Goal: Task Accomplishment & Management: Manage account settings

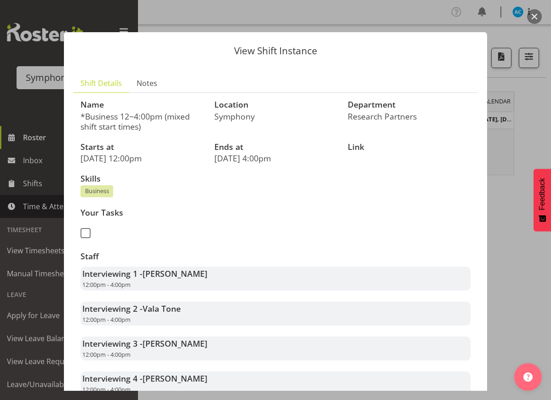
click at [536, 19] on button "button" at bounding box center [534, 16] width 15 height 15
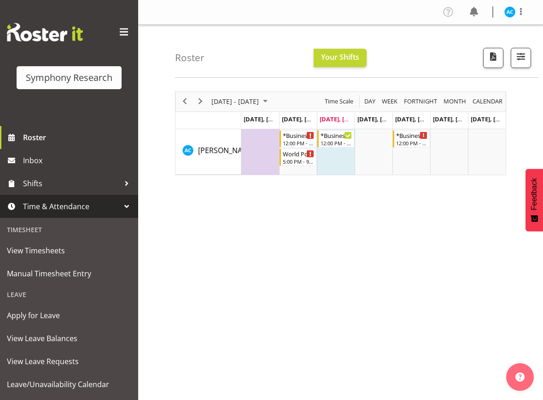
click at [61, 205] on span "Time & Attendance" at bounding box center [71, 207] width 97 height 14
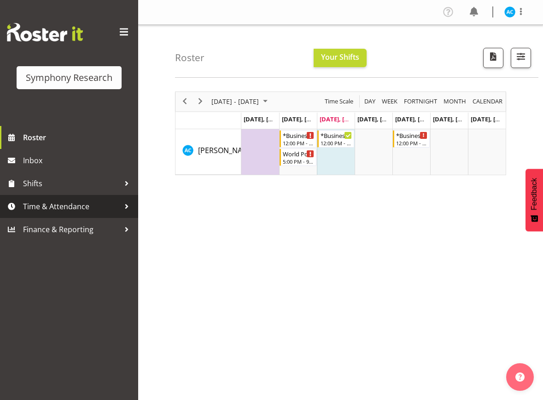
click at [66, 207] on span "Time & Attendance" at bounding box center [71, 207] width 97 height 14
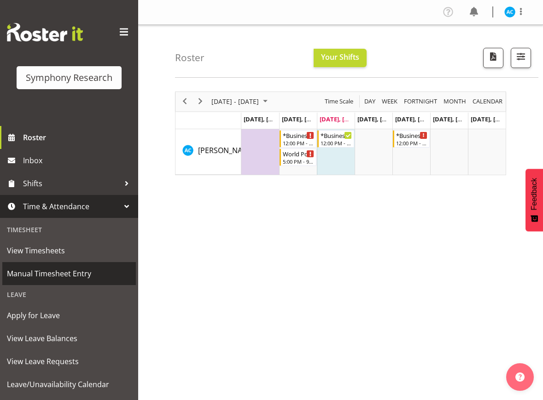
click at [52, 274] on span "Manual Timesheet Entry" at bounding box center [69, 274] width 124 height 14
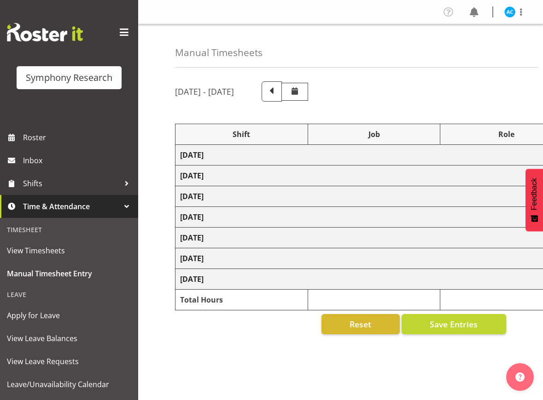
select select "26078"
select select "10499"
select select "47"
select select "26078"
select select "10499"
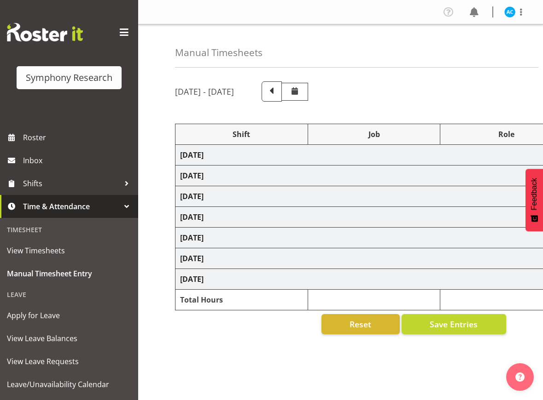
select select "47"
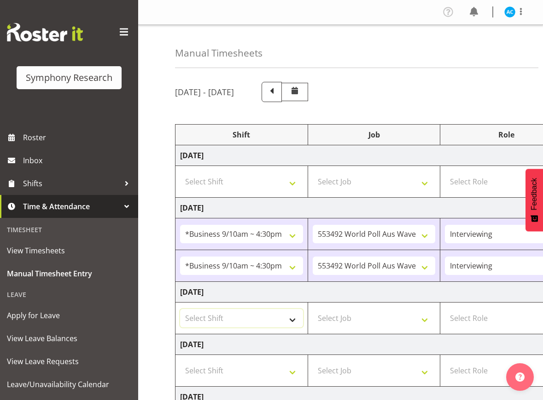
click at [278, 323] on select "Select Shift !!Weekend Residential (Roster IT Shift Label) *Business 9/10am ~ 4…" at bounding box center [241, 318] width 123 height 18
select select "26078"
click at [180, 309] on select "Select Shift !!Weekend Residential (Roster IT Shift Label) *Business 9/10am ~ 4…" at bounding box center [241, 318] width 123 height 18
click at [336, 318] on select "Select Job 550060 IF Admin 553492 World Poll Aus Wave 2 Main 2025 553493 World …" at bounding box center [373, 318] width 123 height 18
select select "10499"
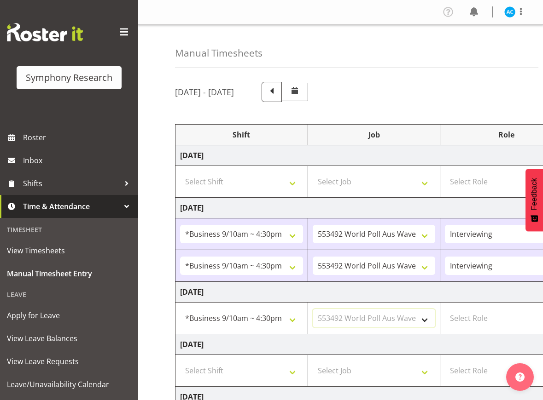
click at [312, 309] on select "Select Job 550060 IF Admin 553492 World Poll Aus Wave 2 Main 2025 553493 World …" at bounding box center [373, 318] width 123 height 18
click at [480, 315] on select "Select Role Briefing Interviewing" at bounding box center [506, 318] width 123 height 18
select select "47"
click at [445, 309] on select "Select Role Briefing Interviewing" at bounding box center [506, 318] width 123 height 18
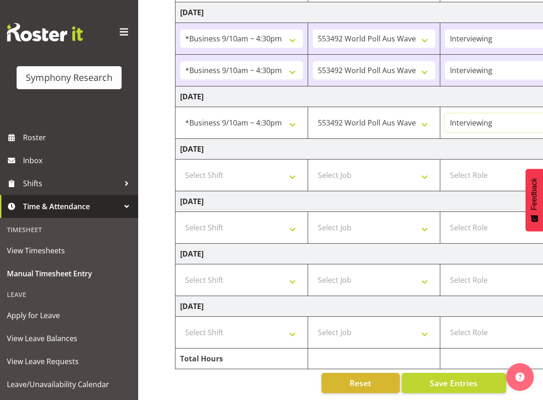
scroll to position [0, 277]
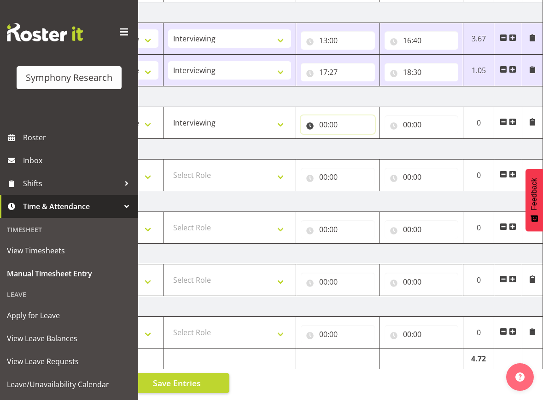
click at [330, 116] on input "00:00" at bounding box center [338, 125] width 74 height 18
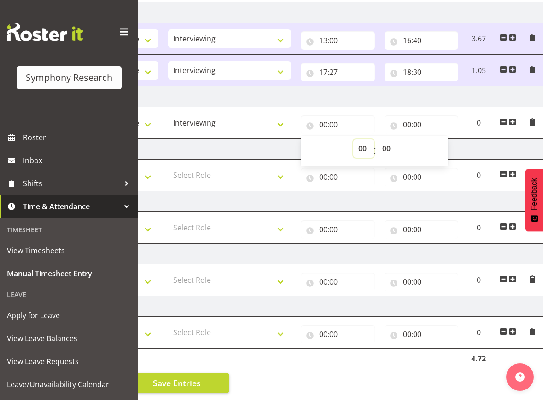
click at [364, 140] on select "00 01 02 03 04 05 06 07 08 09 10 11 12 13 14 15 16 17 18 19 20 21 22 23" at bounding box center [363, 148] width 21 height 18
select select "13"
type input "13:00"
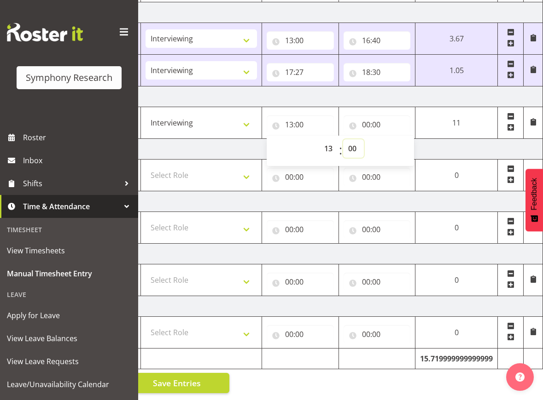
click at [363, 140] on select "00 01 02 03 04 05 06 07 08 09 10 11 12 13 14 15 16 17 18 19 20 21 22 23 24 25 2…" at bounding box center [353, 148] width 21 height 18
click at [380, 118] on input "00:00" at bounding box center [376, 125] width 67 height 18
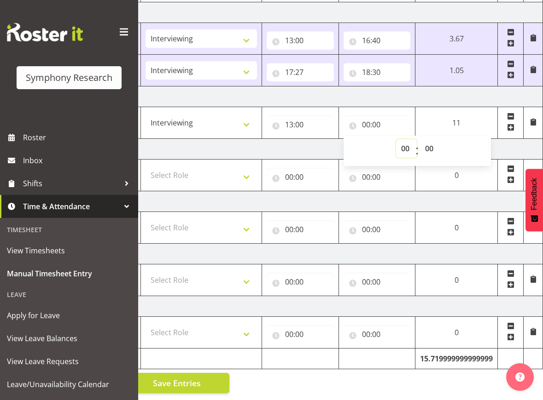
click at [411, 143] on select "00 01 02 03 04 05 06 07 08 09 10 11 12 13 14 15 16 17 18 19 20 21 22 23" at bounding box center [406, 148] width 21 height 18
select select "16"
type input "16:00"
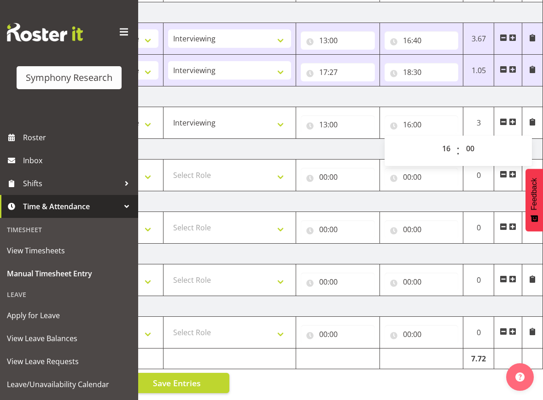
click at [428, 139] on div "00 01 02 03 04 05 06 07 08 09 10 11 12 13 14 15 16 17 18 19 20 21 22 23 : 00 01…" at bounding box center [457, 150] width 147 height 23
click at [473, 143] on select "00 01 02 03 04 05 06 07 08 09 10 11 12 13 14 15 16 17 18 19 20 21 22 23 24 25 2…" at bounding box center [471, 148] width 21 height 18
select select "30"
click at [461, 139] on select "00 01 02 03 04 05 06 07 08 09 10 11 12 13 14 15 16 17 18 19 20 21 22 23 24 25 2…" at bounding box center [471, 148] width 21 height 18
type input "16:30"
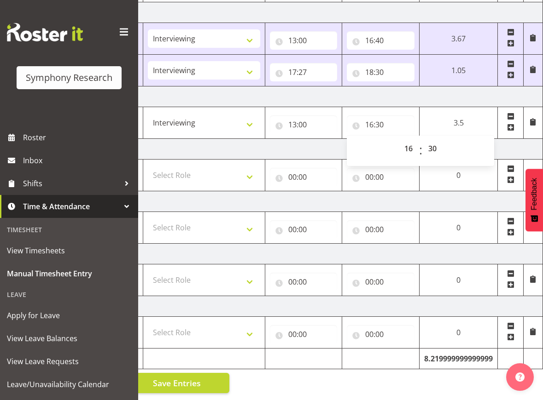
click at [283, 378] on div "Manual Timesheets September 22nd - September 28th 2025 Shift Job Role Start Tim…" at bounding box center [340, 114] width 405 height 571
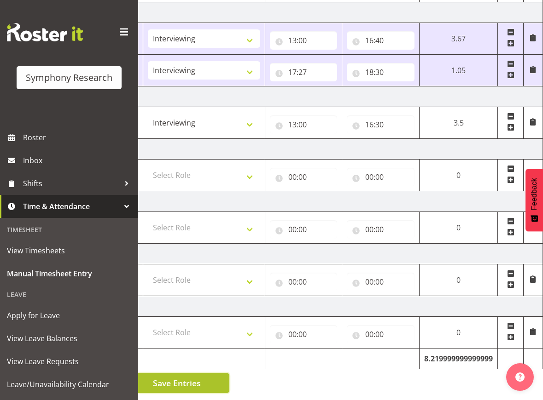
click at [181, 380] on span "Save Entries" at bounding box center [177, 383] width 48 height 12
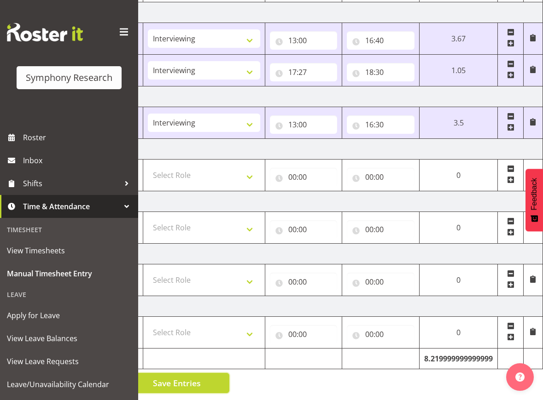
drag, startPoint x: 191, startPoint y: 377, endPoint x: 269, endPoint y: 351, distance: 82.2
click at [191, 378] on span "Save Entries" at bounding box center [177, 383] width 48 height 12
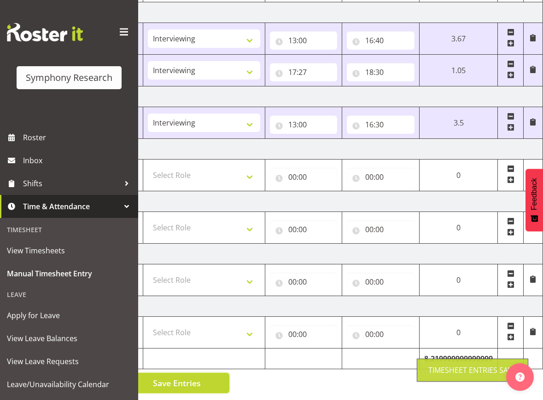
scroll to position [0, 0]
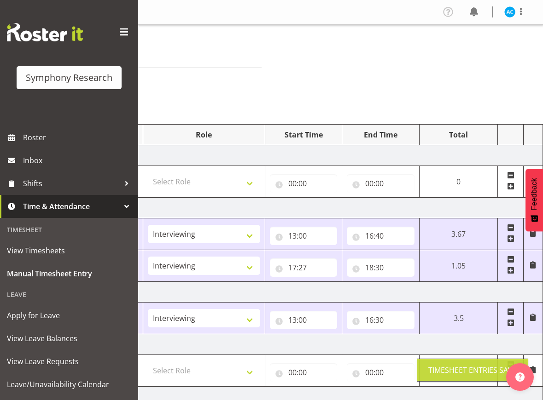
drag, startPoint x: 502, startPoint y: 16, endPoint x: 510, endPoint y: 18, distance: 8.6
click at [506, 17] on div "Profile Log Out" at bounding box center [486, 12] width 93 height 15
click at [507, 14] on img at bounding box center [509, 11] width 11 height 11
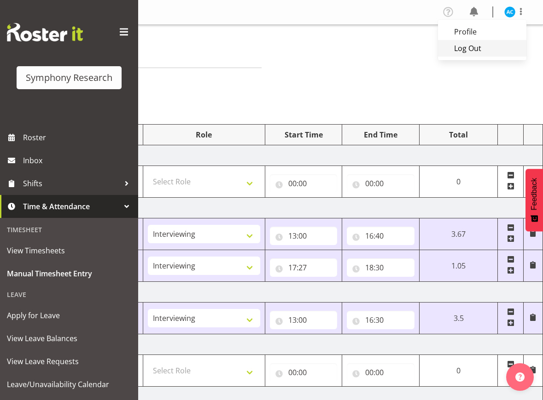
click at [477, 53] on link "Log Out" at bounding box center [482, 48] width 88 height 17
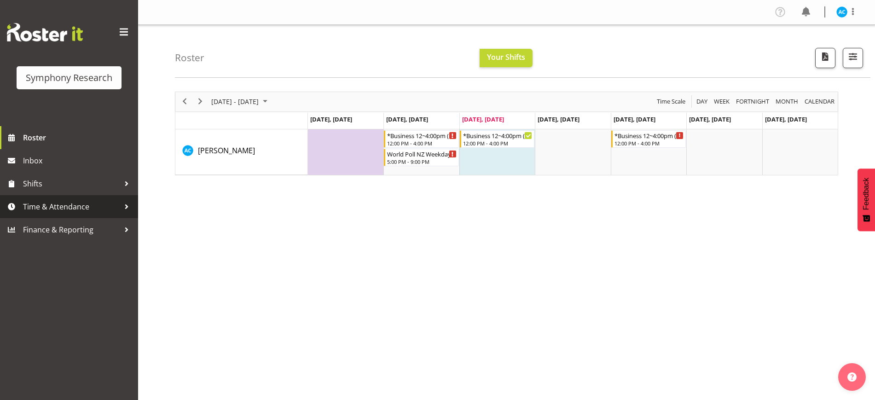
click at [80, 200] on span "Time & Attendance" at bounding box center [71, 207] width 97 height 14
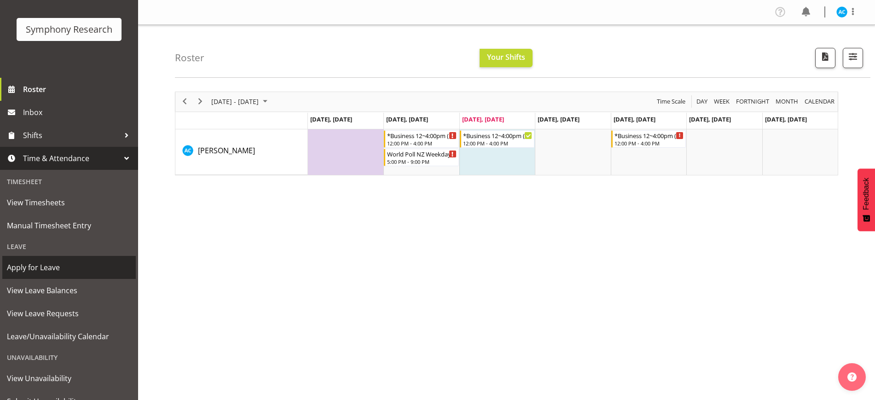
scroll to position [87, 0]
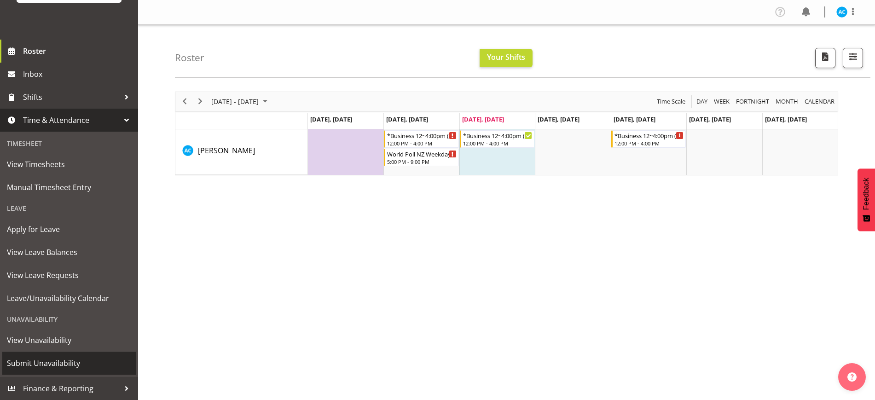
click at [69, 363] on span "Submit Unavailability" at bounding box center [69, 363] width 124 height 14
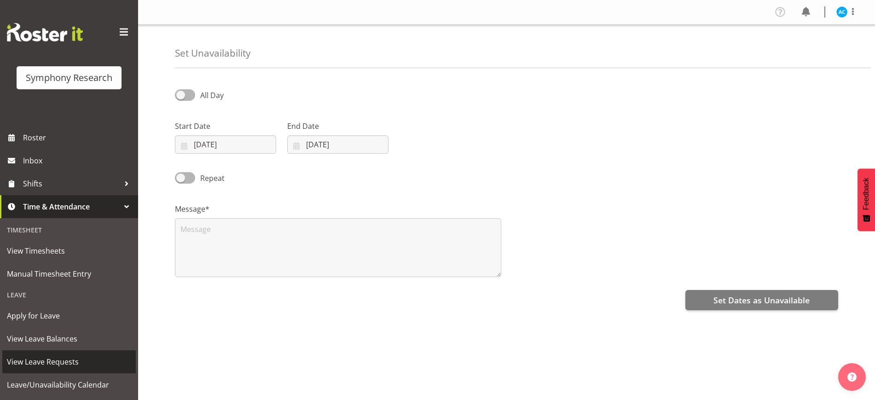
select select "8"
select select "2025"
click at [206, 144] on input "24/09/2025" at bounding box center [225, 144] width 101 height 18
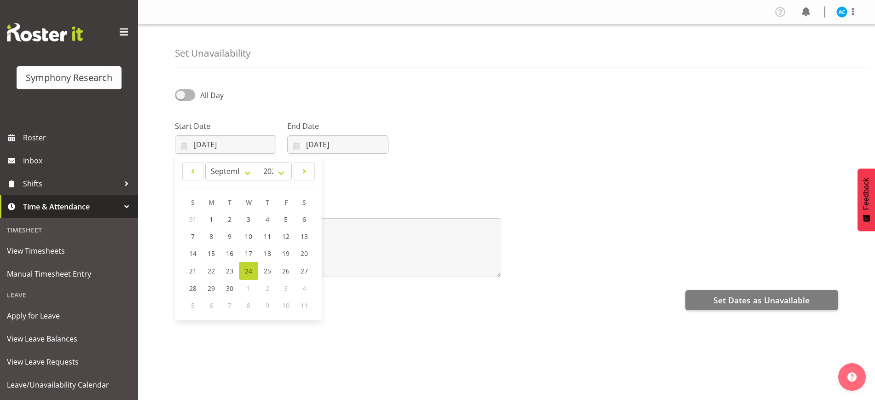
click at [289, 283] on div "3" at bounding box center [286, 288] width 18 height 17
click at [307, 172] on span at bounding box center [304, 171] width 9 height 11
select select "9"
click at [267, 223] on span "2" at bounding box center [267, 219] width 4 height 9
type input "02/10/2025"
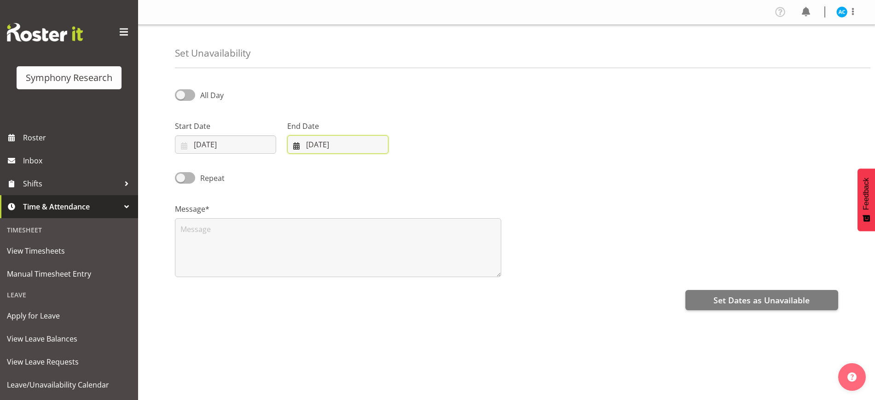
click at [332, 145] on input "24/09/2025" at bounding box center [337, 144] width 101 height 18
click at [416, 171] on span at bounding box center [415, 171] width 11 height 11
select select "9"
click at [311, 237] on link "5" at bounding box center [305, 236] width 18 height 17
type input "05/10/2025"
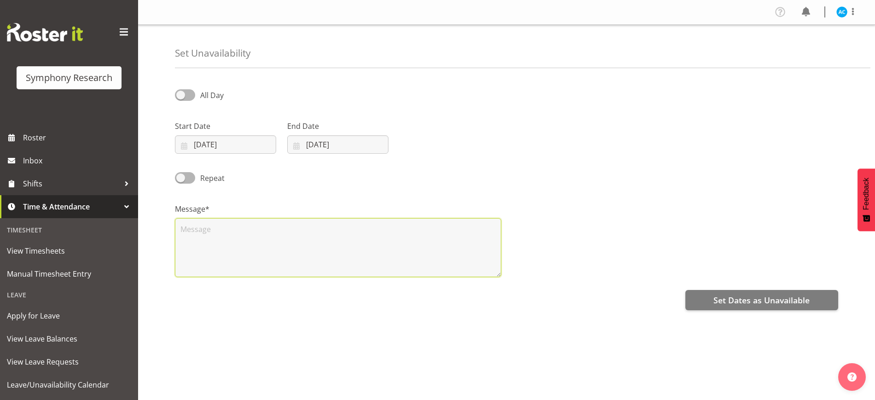
drag, startPoint x: 309, startPoint y: 241, endPoint x: 313, endPoint y: 237, distance: 6.2
click at [309, 240] on textarea at bounding box center [338, 247] width 326 height 59
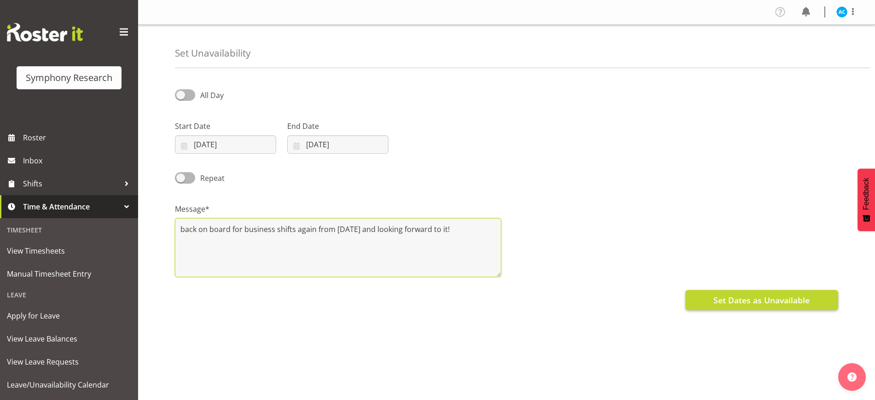
type textarea "back on board for business shifts again from 6/10/25 and looking forward to it!"
click at [761, 301] on span "Set Dates as Unavailable" at bounding box center [761, 300] width 96 height 12
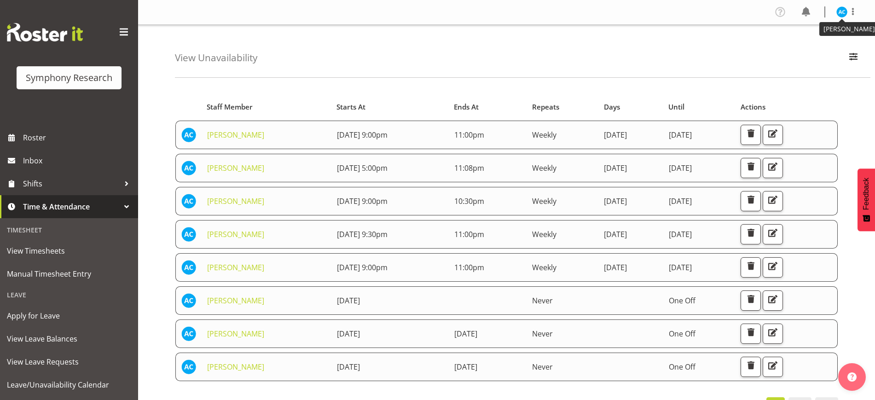
click at [839, 13] on img at bounding box center [841, 11] width 11 height 11
click at [831, 44] on link "Log Out" at bounding box center [814, 48] width 88 height 17
